Goal: Transaction & Acquisition: Book appointment/travel/reservation

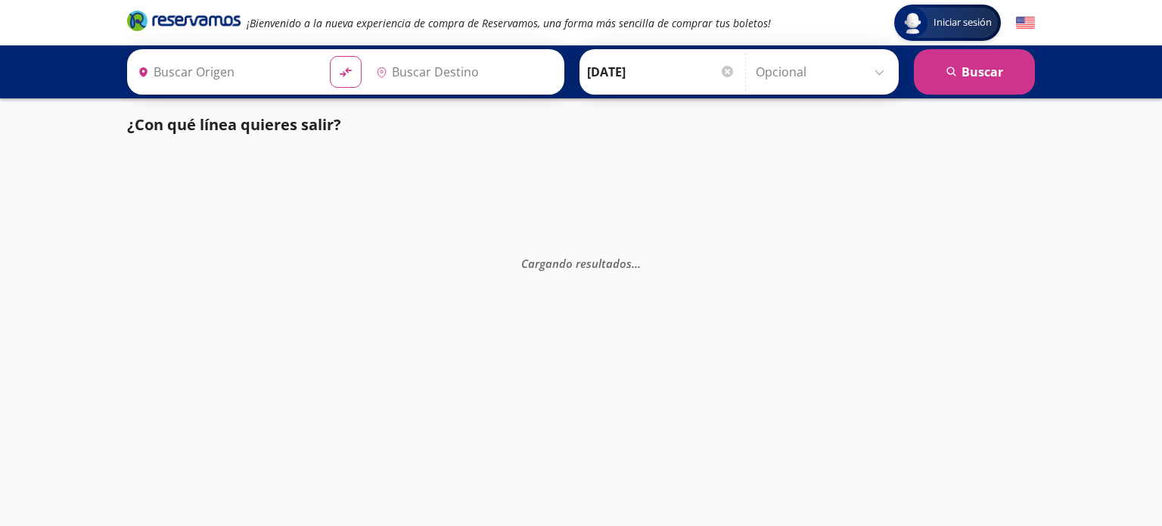
type input "[GEOGRAPHIC_DATA], [GEOGRAPHIC_DATA]"
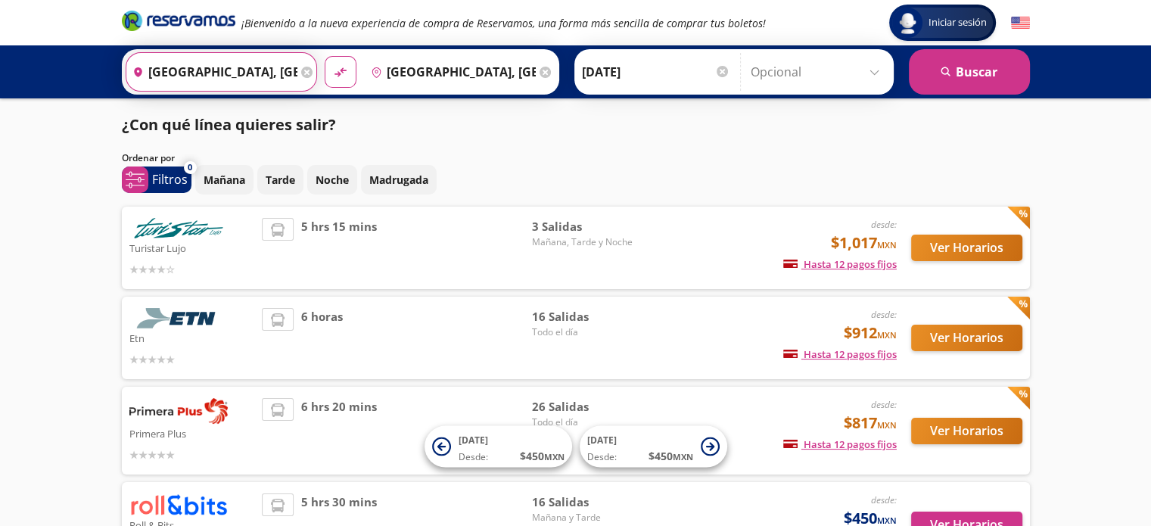
click at [250, 82] on input "[GEOGRAPHIC_DATA], [GEOGRAPHIC_DATA]" at bounding box center [211, 72] width 171 height 38
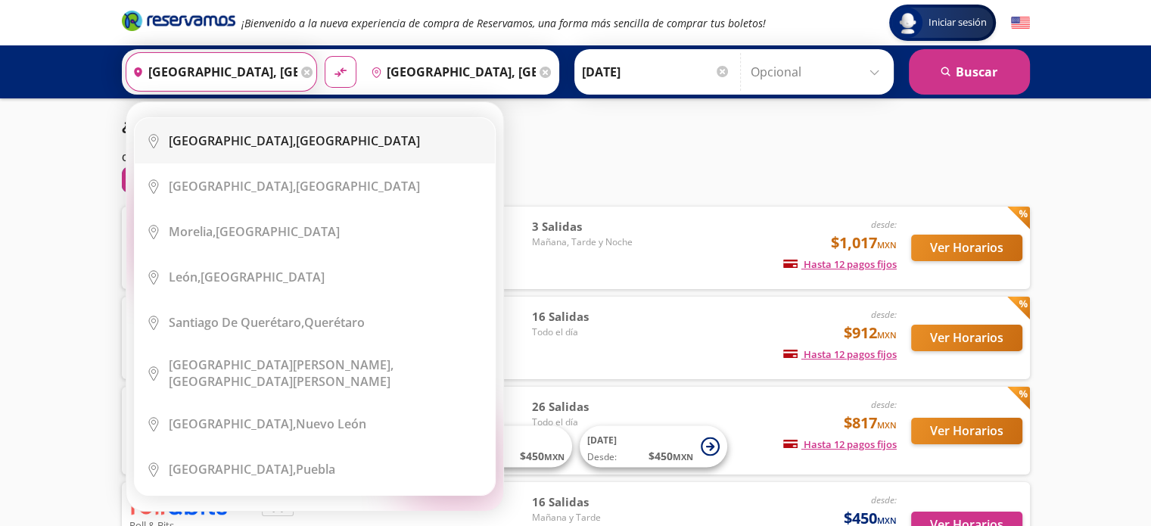
click at [278, 137] on b "Ciudad de México," at bounding box center [232, 140] width 127 height 17
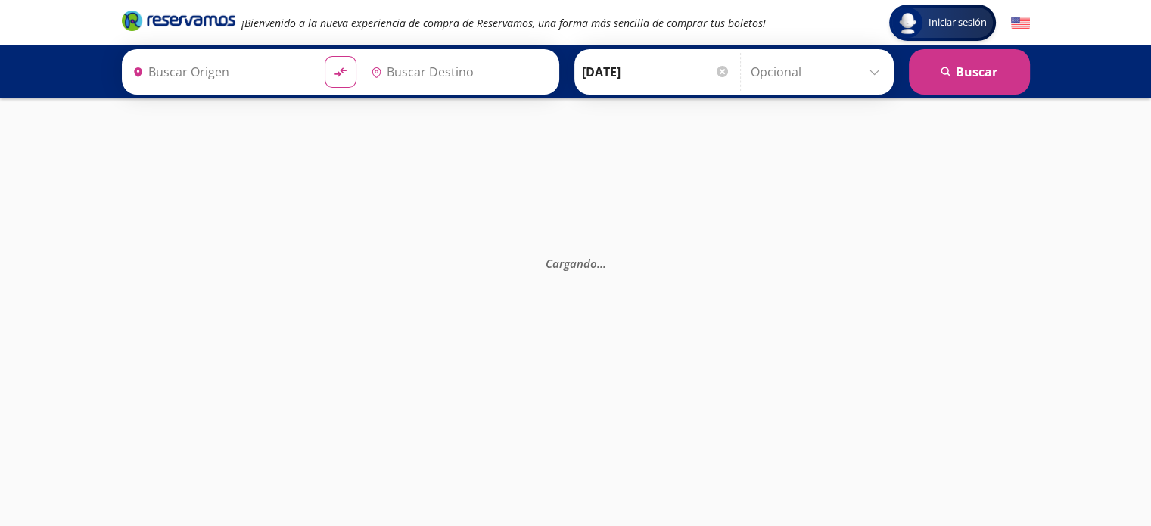
type input "[GEOGRAPHIC_DATA], [GEOGRAPHIC_DATA]"
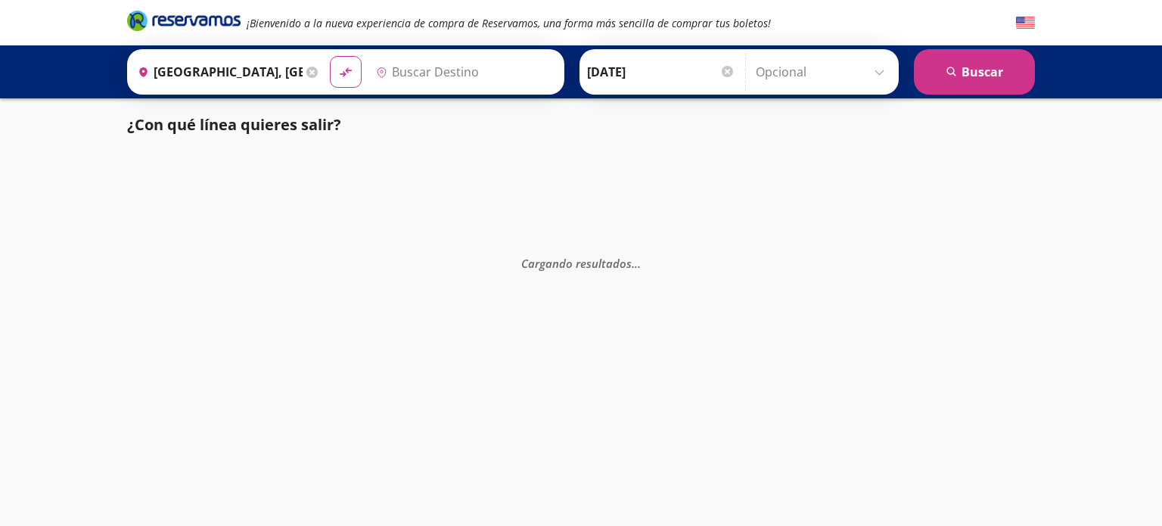
type input "[GEOGRAPHIC_DATA], [GEOGRAPHIC_DATA]"
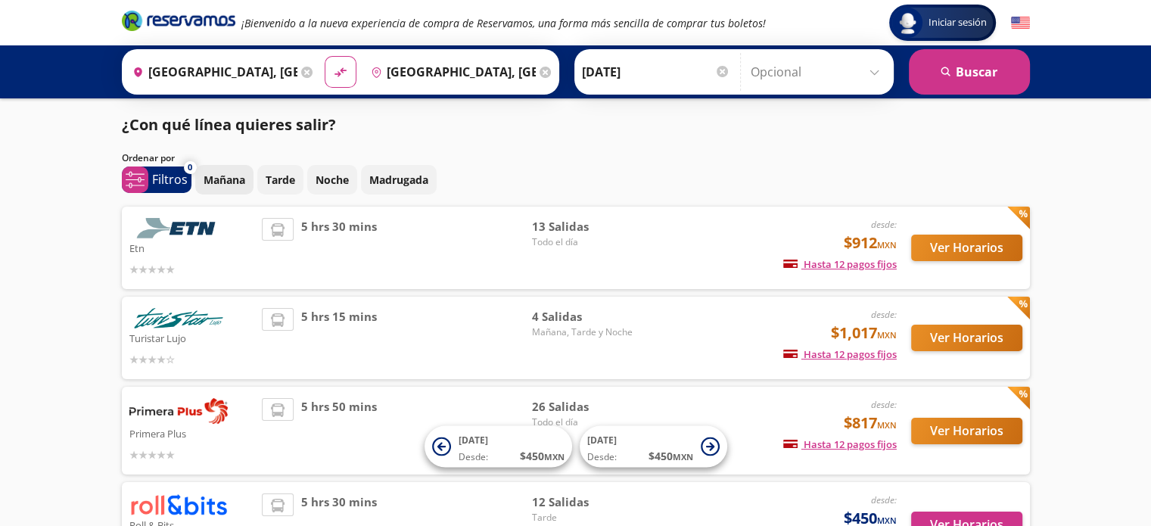
click at [218, 176] on p "Mañana" at bounding box center [225, 180] width 42 height 16
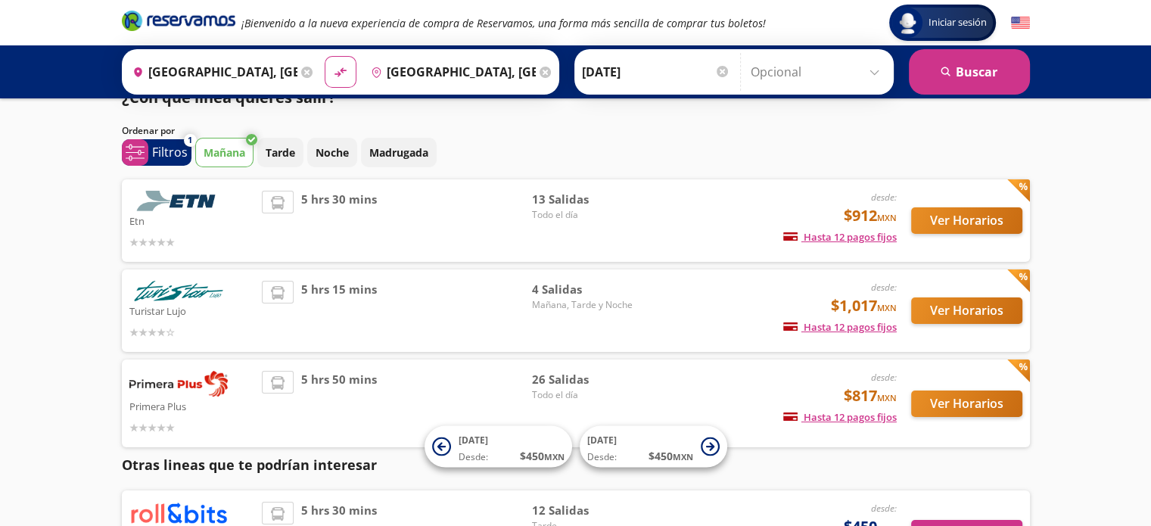
scroll to position [9, 0]
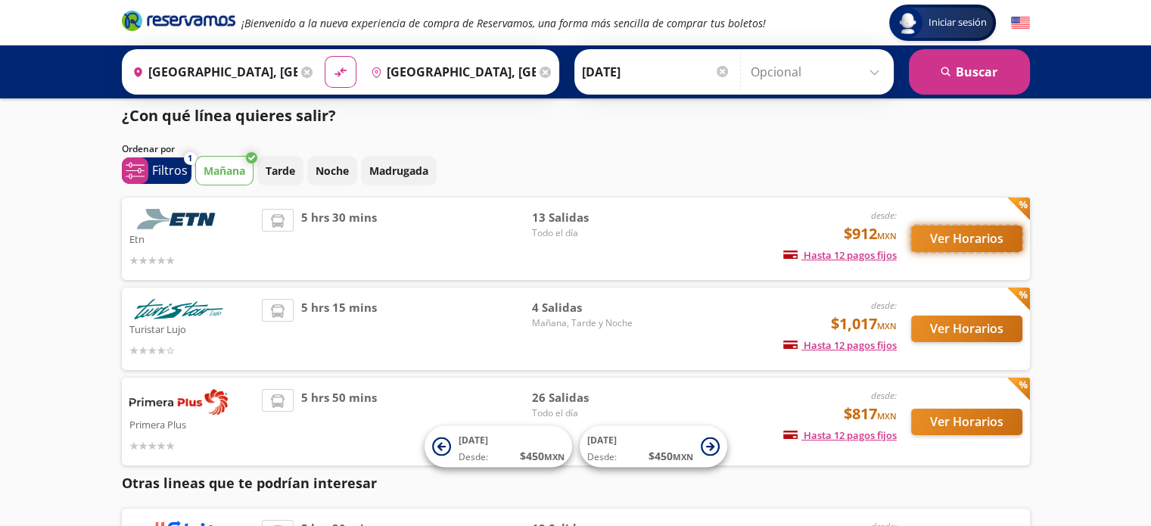
click at [950, 241] on button "Ver Horarios" at bounding box center [966, 238] width 111 height 26
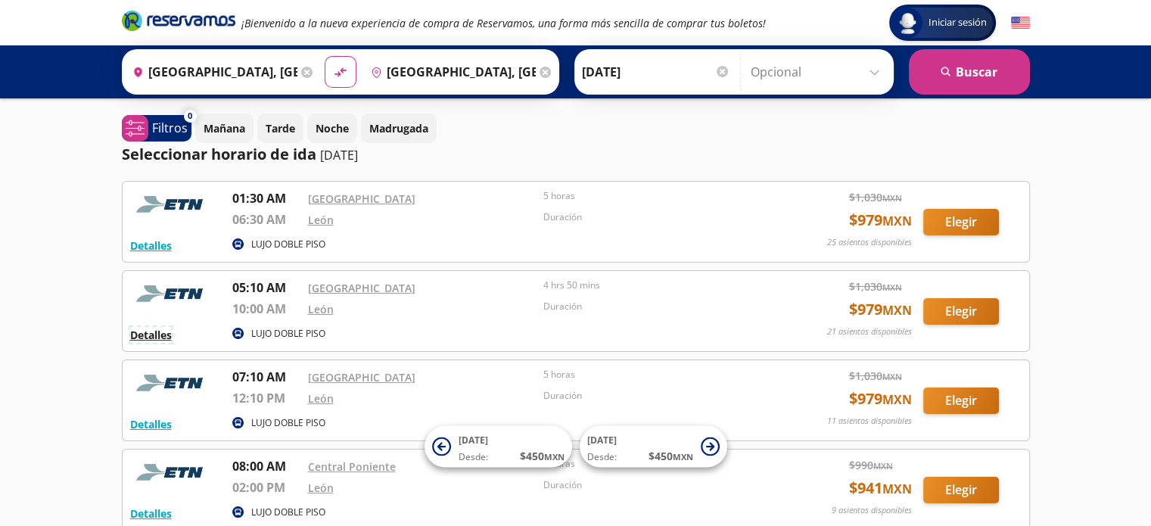
click at [157, 335] on button "Detalles" at bounding box center [151, 335] width 42 height 16
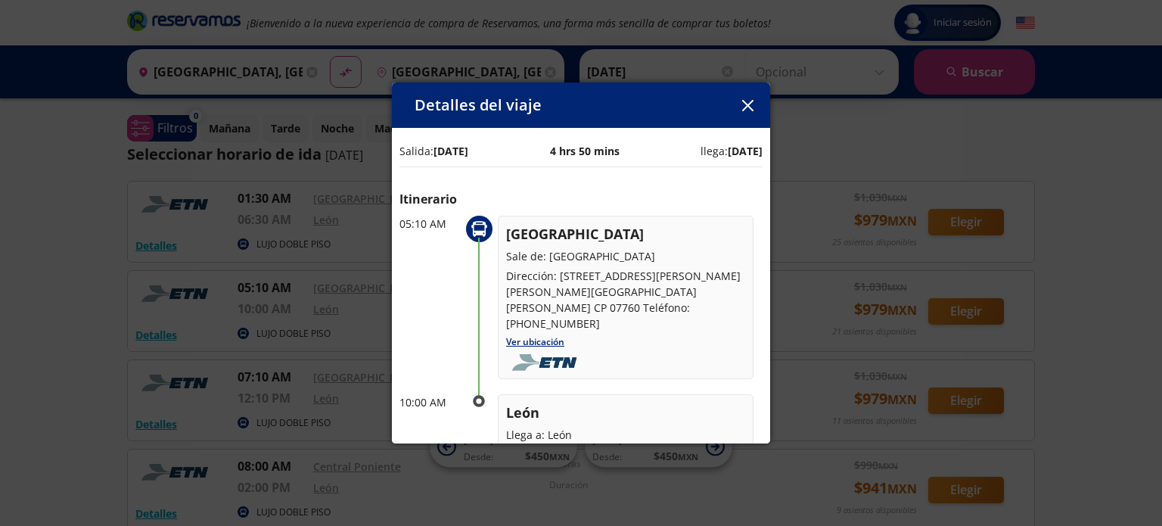
click at [749, 111] on button "button" at bounding box center [747, 105] width 23 height 23
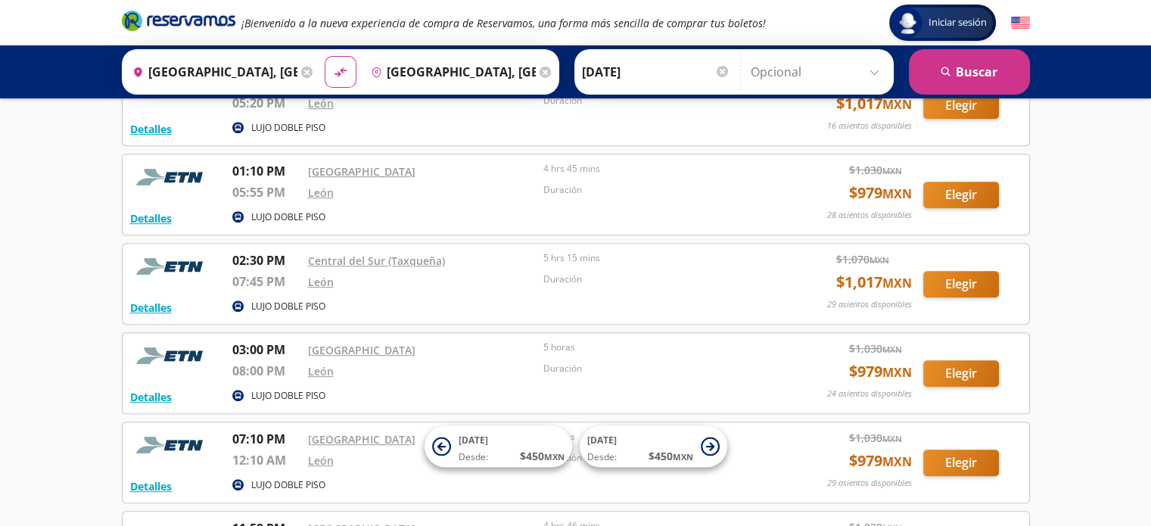
scroll to position [757, 0]
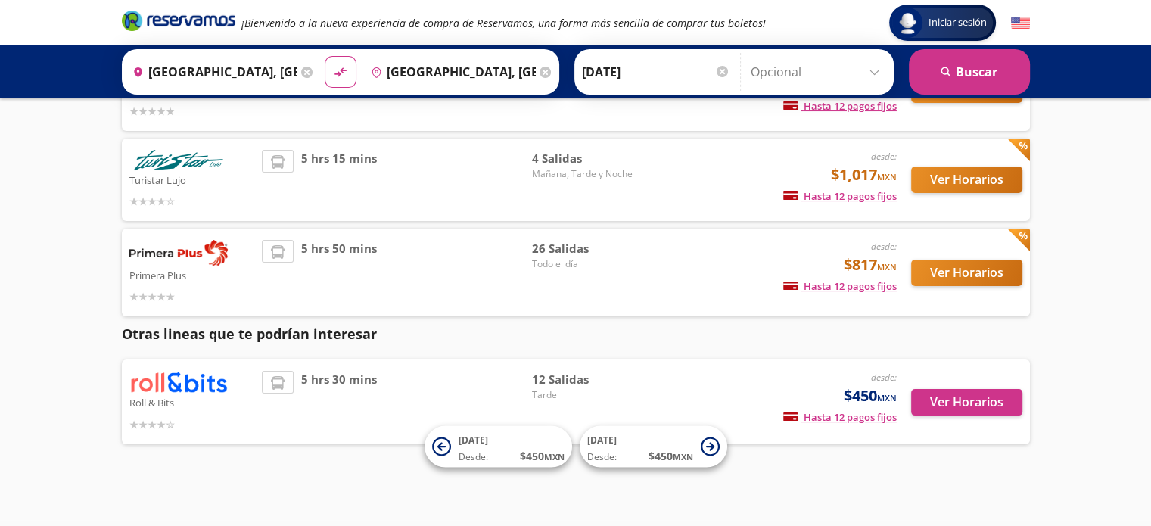
scroll to position [160, 0]
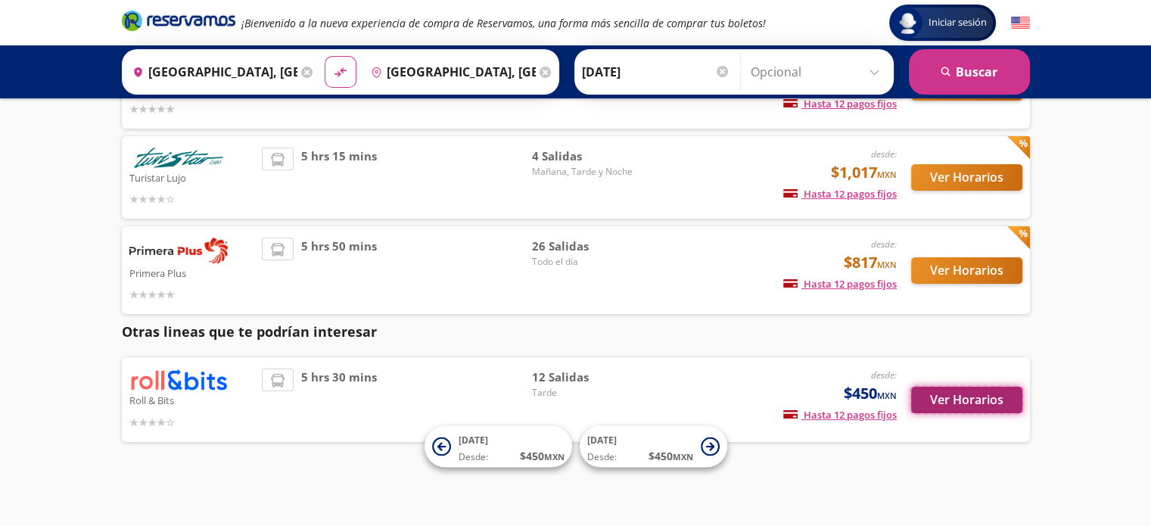
click at [971, 399] on button "Ver Horarios" at bounding box center [966, 400] width 111 height 26
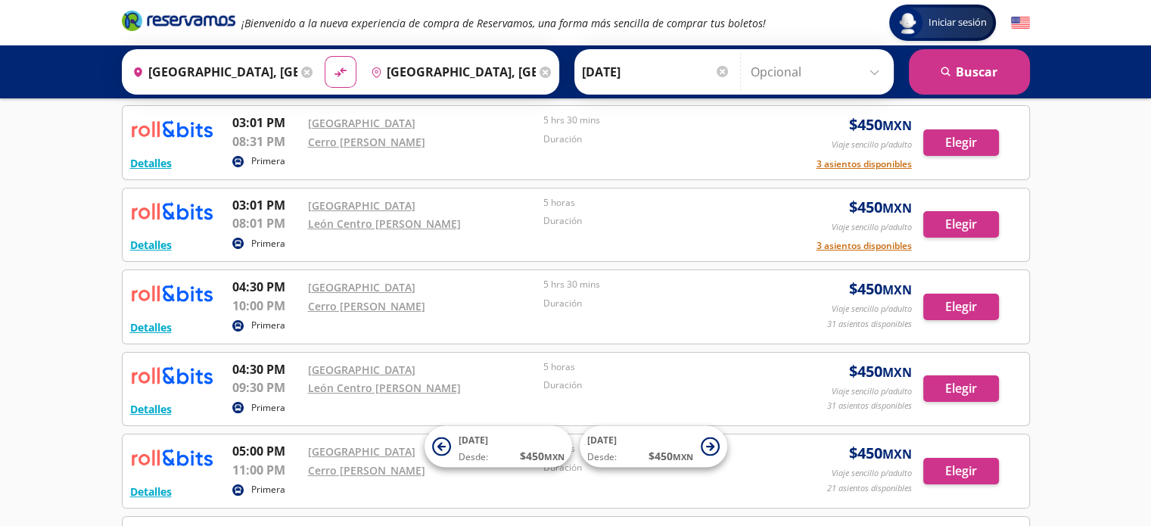
scroll to position [76, 0]
